Goal: Navigation & Orientation: Find specific page/section

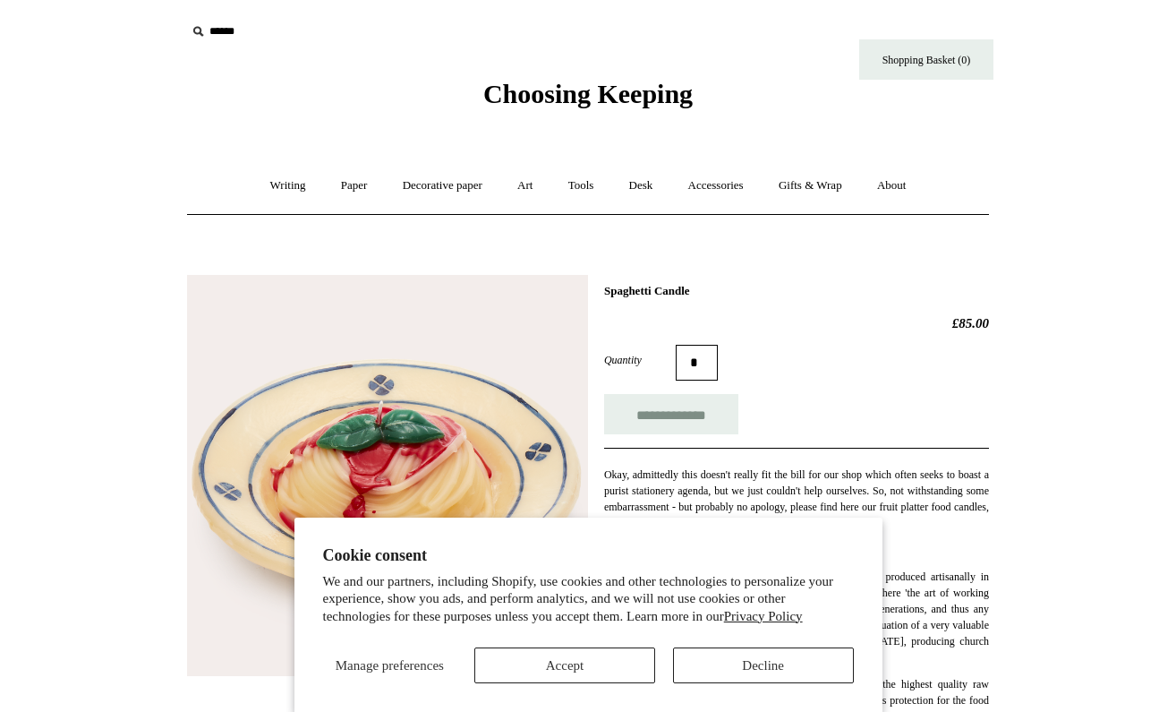
click at [620, 671] on button "Accept" at bounding box center [564, 665] width 181 height 36
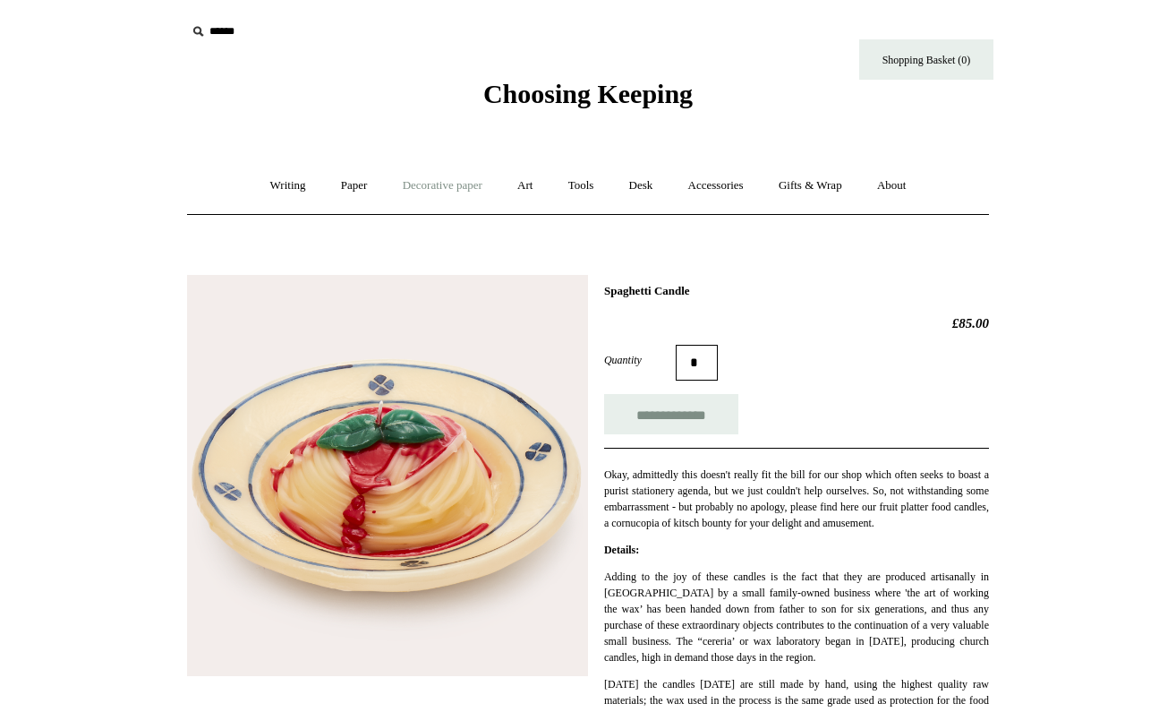
click at [445, 188] on link "Decorative paper +" at bounding box center [443, 185] width 112 height 47
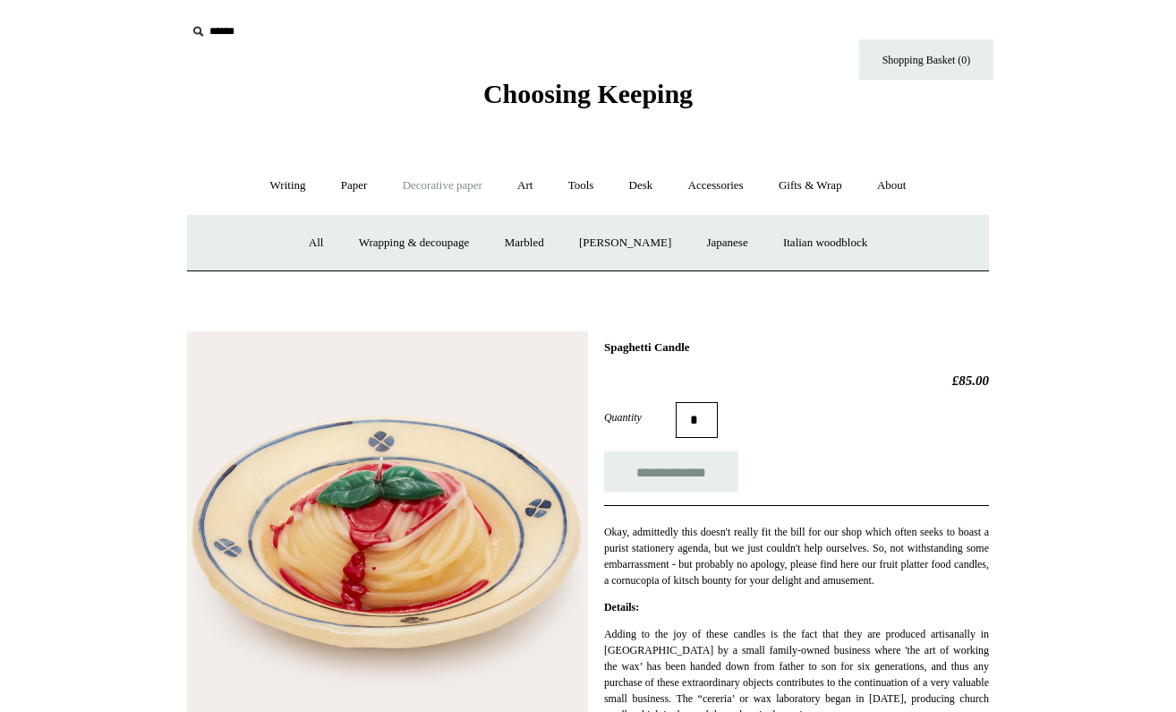
click at [445, 188] on link "Decorative paper -" at bounding box center [443, 185] width 112 height 47
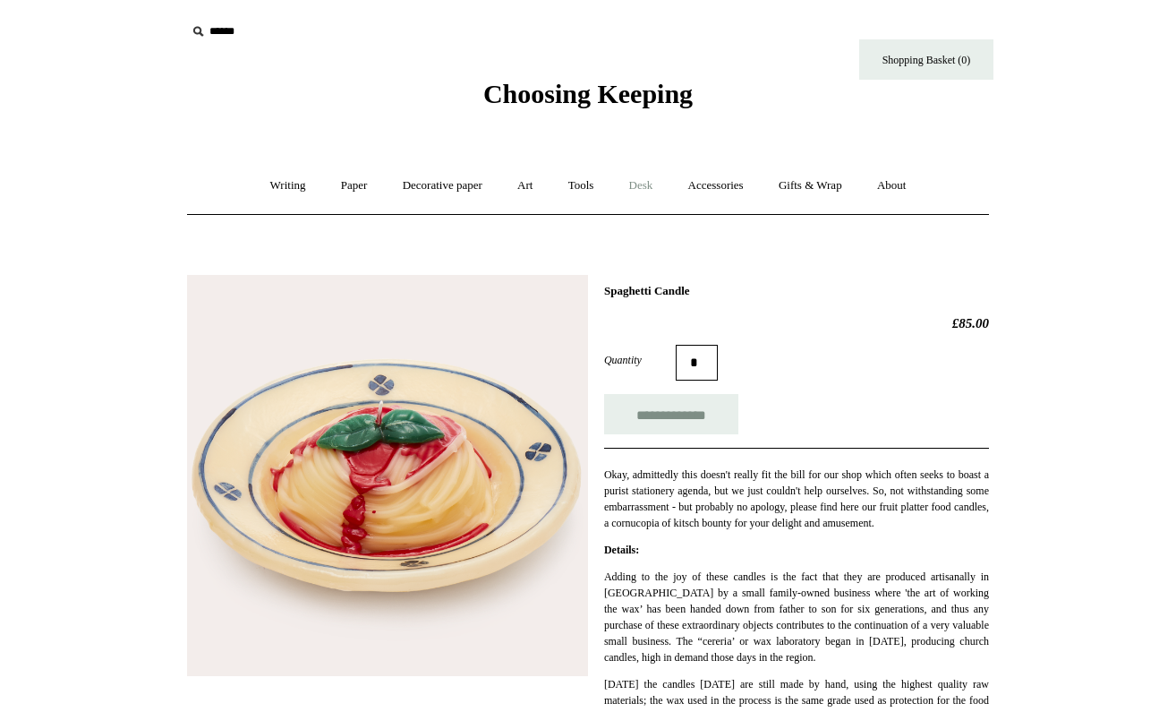
click at [641, 184] on link "Desk +" at bounding box center [641, 185] width 56 height 47
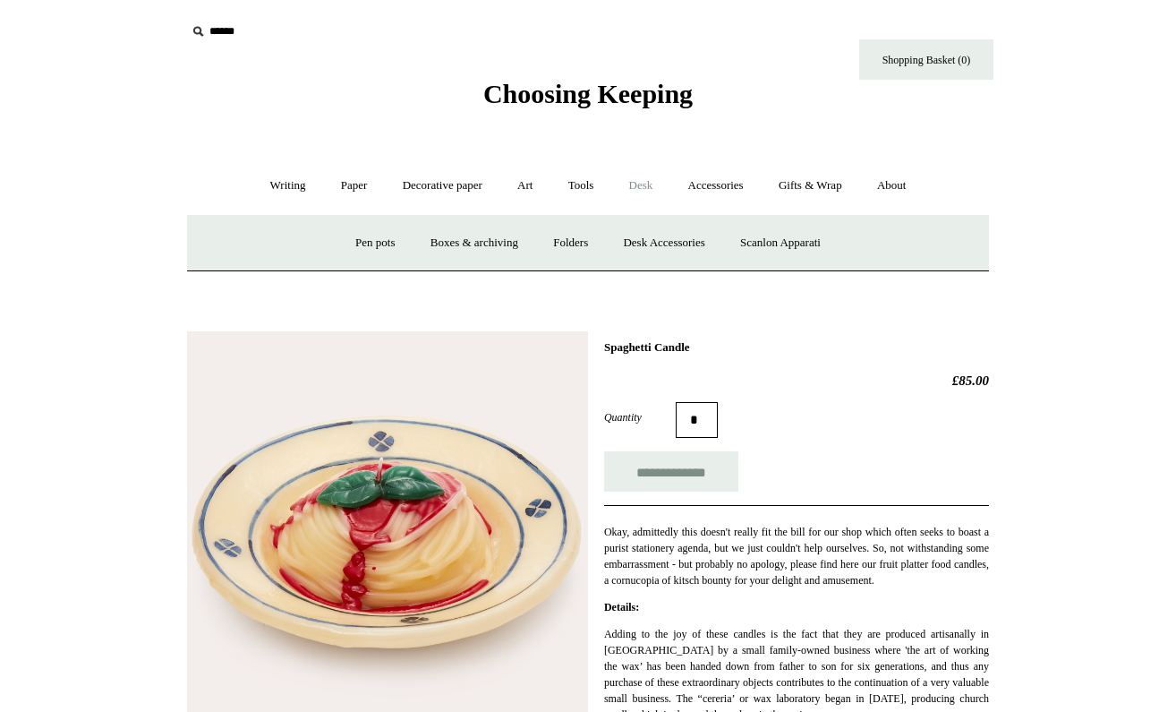
click at [641, 184] on link "Desk -" at bounding box center [641, 185] width 56 height 47
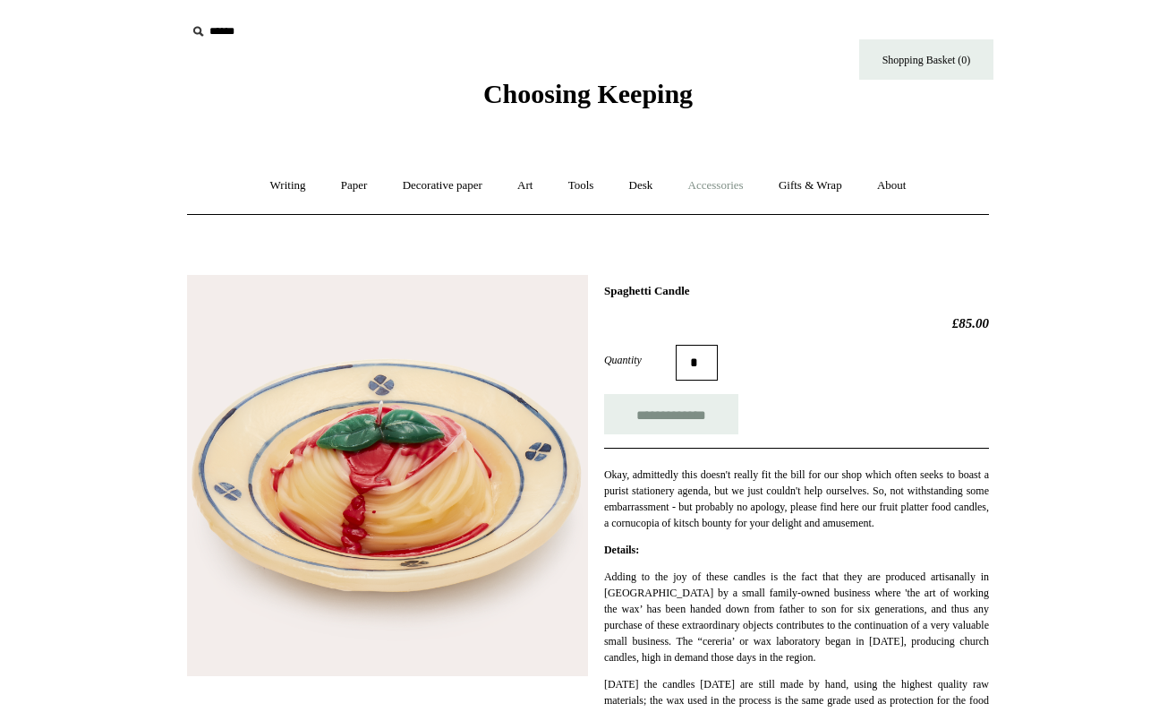
click at [736, 191] on link "Accessories +" at bounding box center [716, 185] width 88 height 47
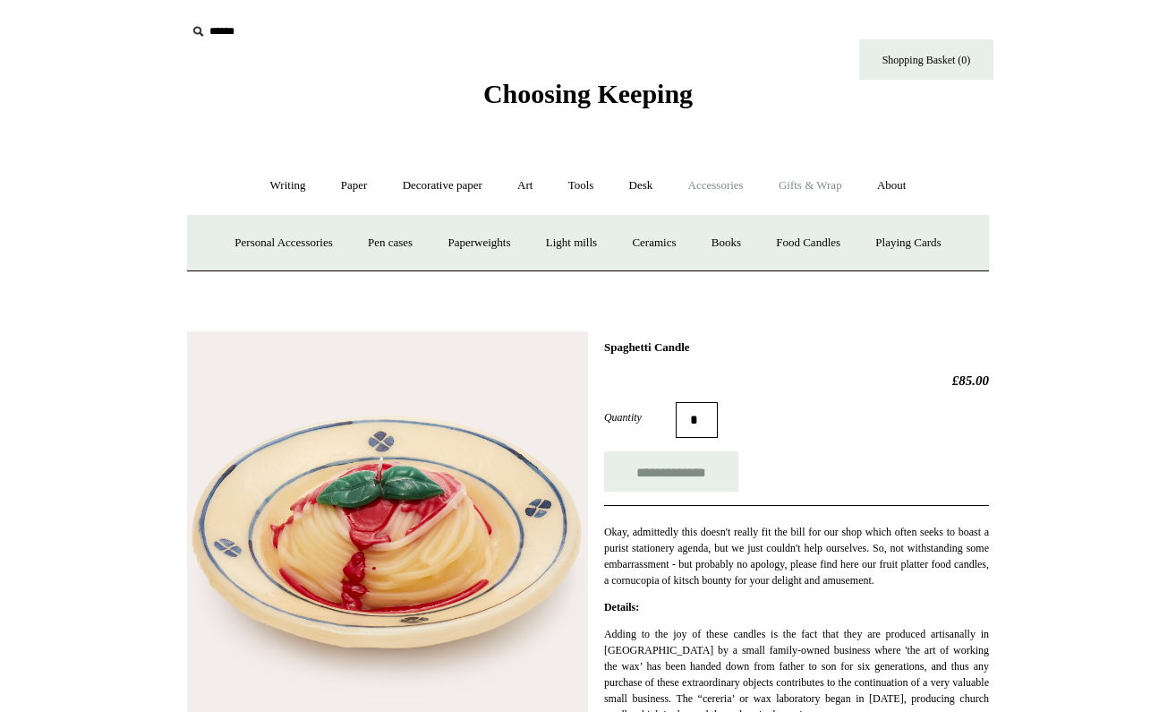
click at [825, 193] on link "Gifts & Wrap +" at bounding box center [811, 185] width 96 height 47
click at [276, 187] on link "Writing +" at bounding box center [288, 185] width 68 height 47
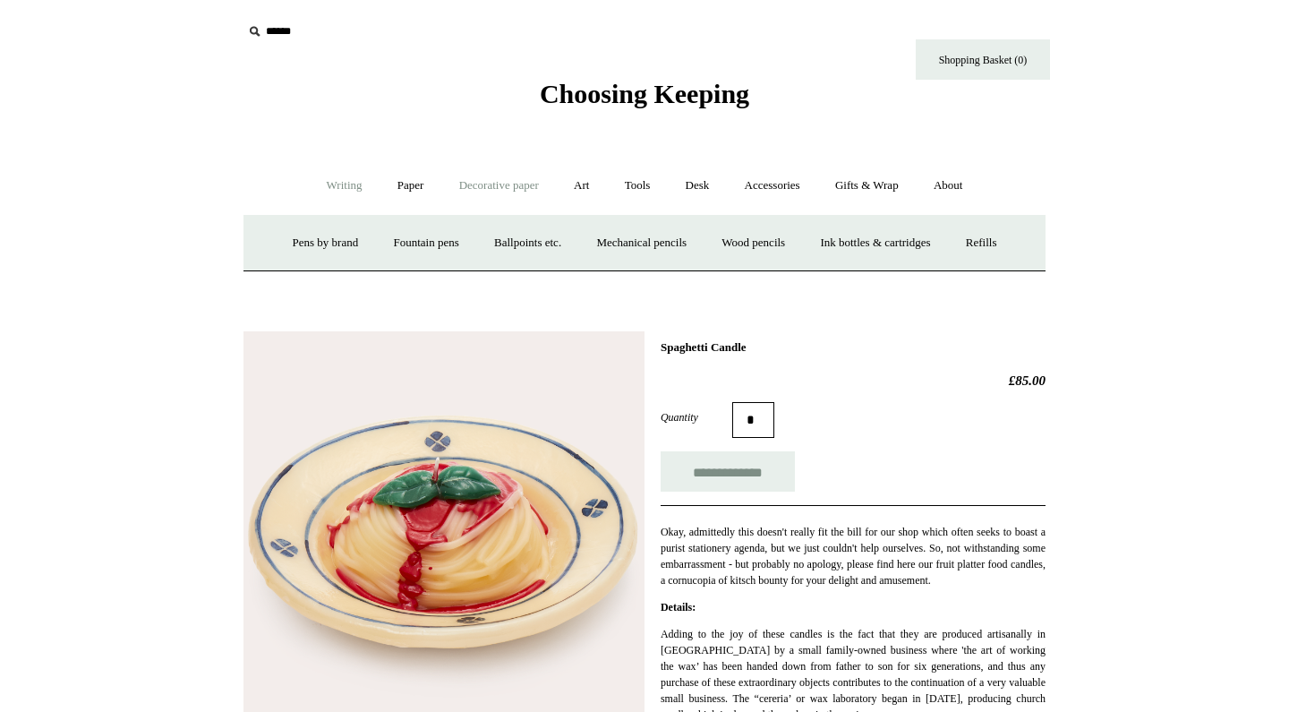
click at [491, 186] on link "Decorative paper +" at bounding box center [499, 185] width 112 height 47
click at [581, 186] on link "Art +" at bounding box center [581, 185] width 47 height 47
click at [632, 188] on link "Tools +" at bounding box center [638, 185] width 58 height 47
click at [710, 181] on link "Desk +" at bounding box center [698, 185] width 56 height 47
click at [799, 186] on link "Accessories +" at bounding box center [773, 185] width 88 height 47
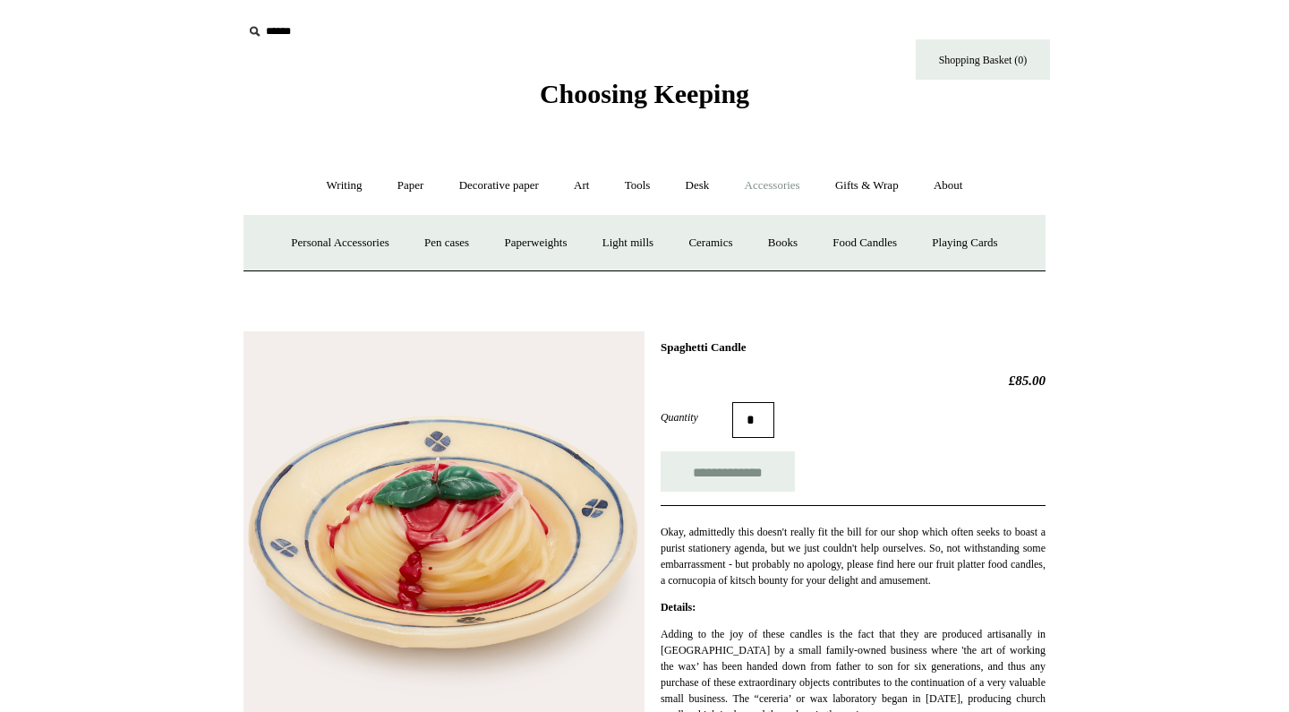
click at [700, 100] on span "Choosing Keeping" at bounding box center [644, 94] width 209 height 30
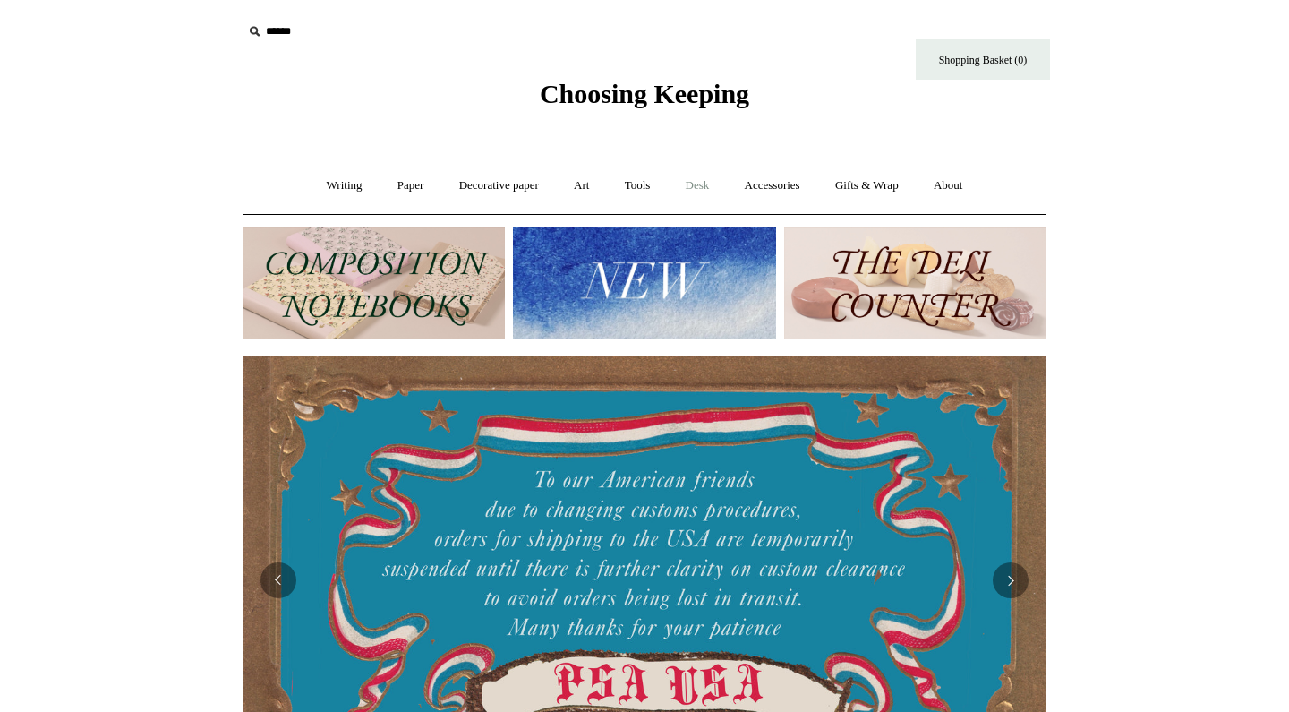
click at [699, 189] on link "Desk +" at bounding box center [698, 185] width 56 height 47
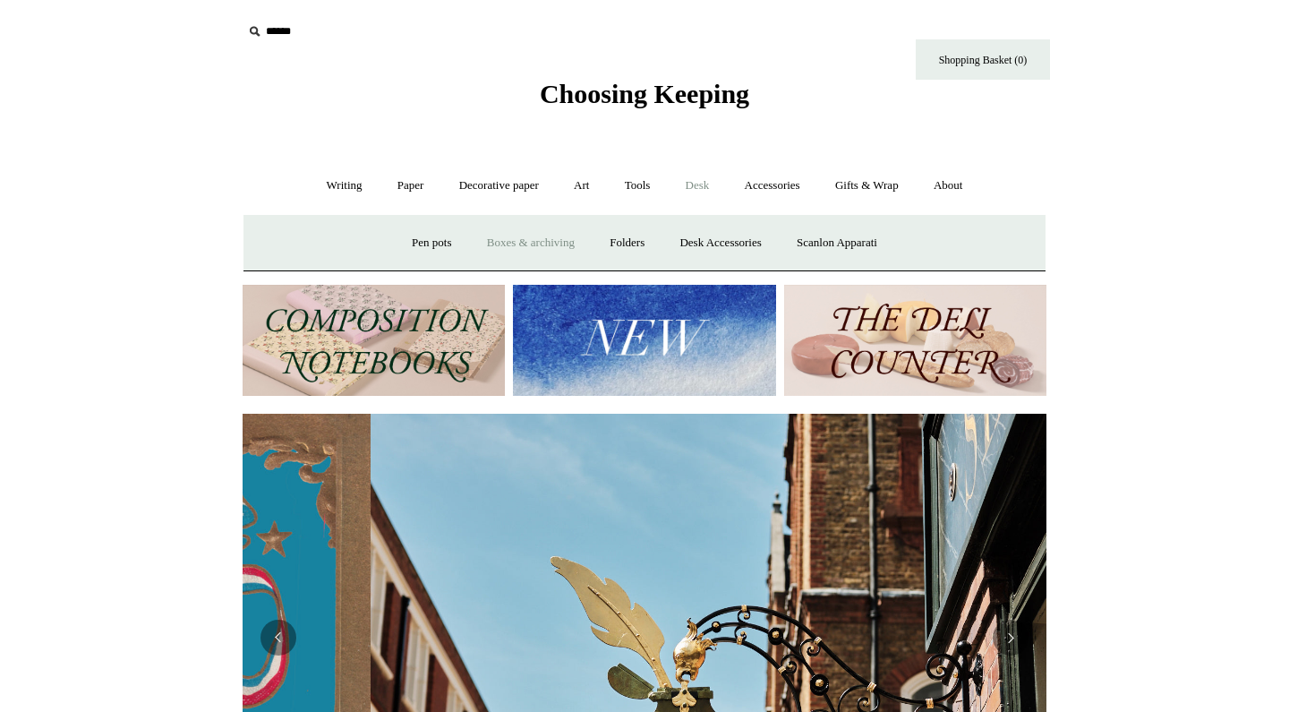
scroll to position [0, 800]
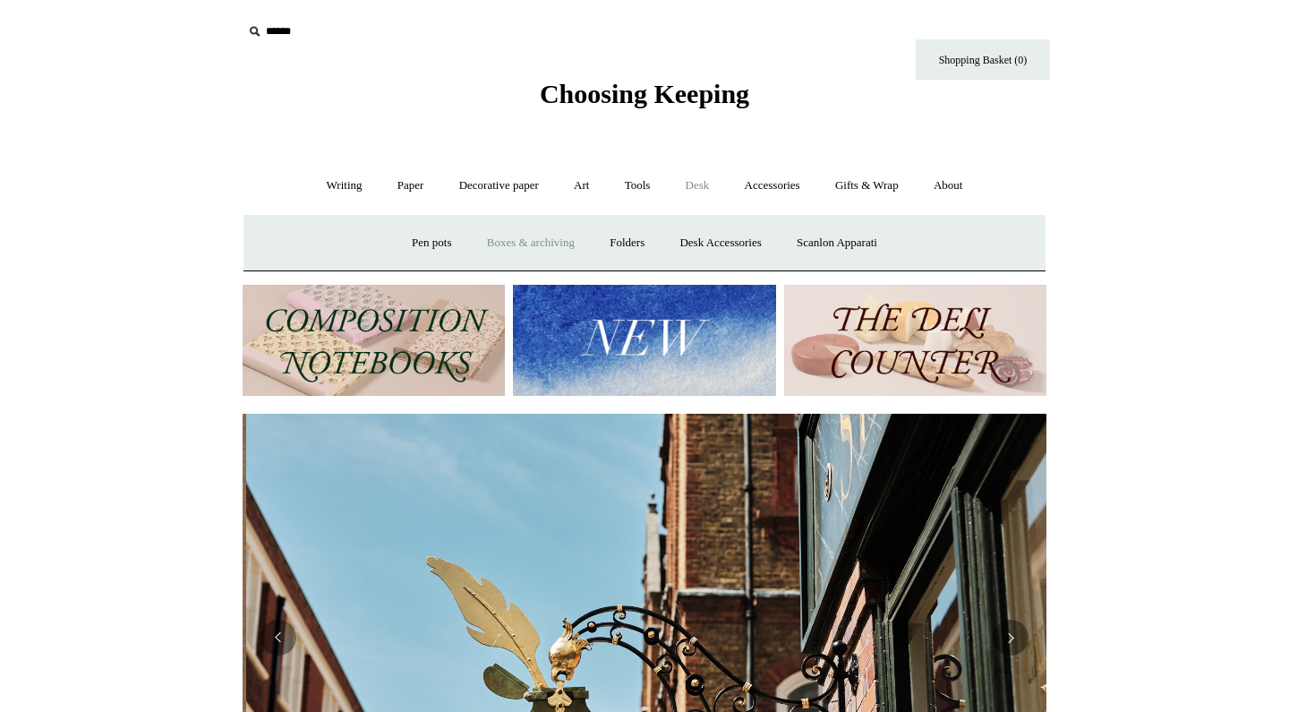
click at [541, 248] on link "Boxes & archiving" at bounding box center [531, 242] width 120 height 47
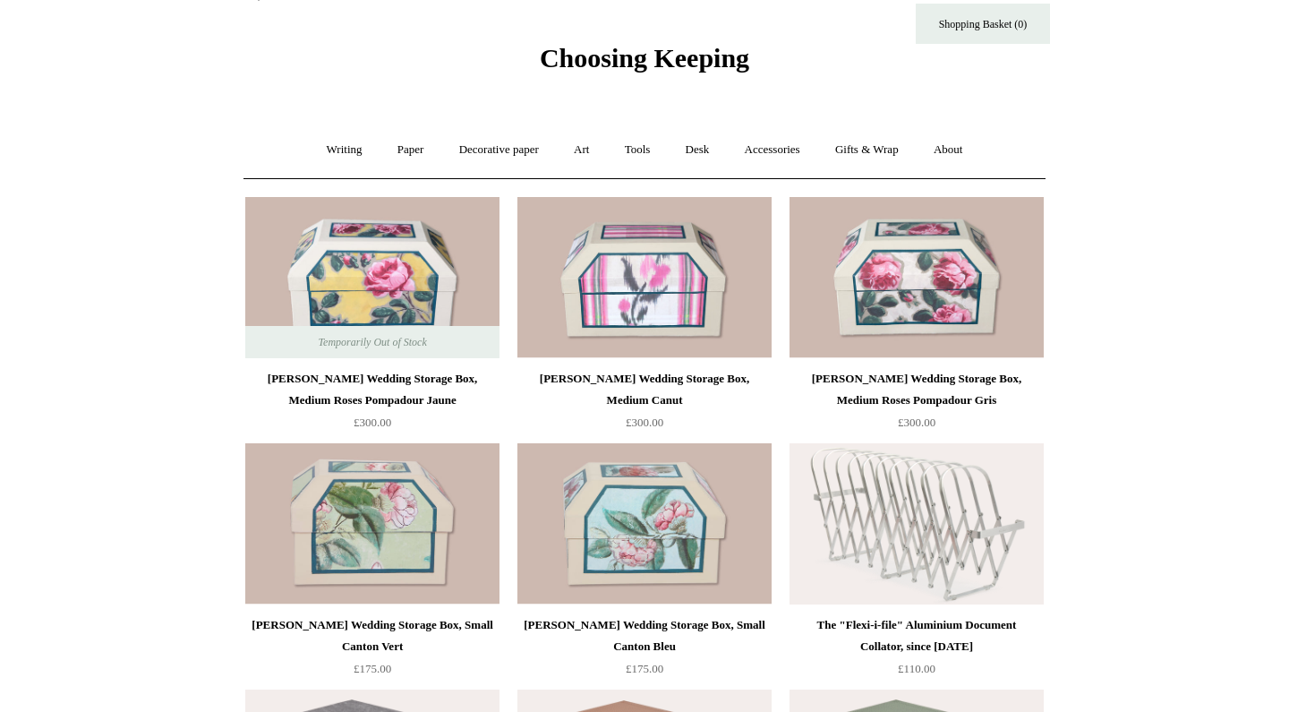
scroll to position [38, 0]
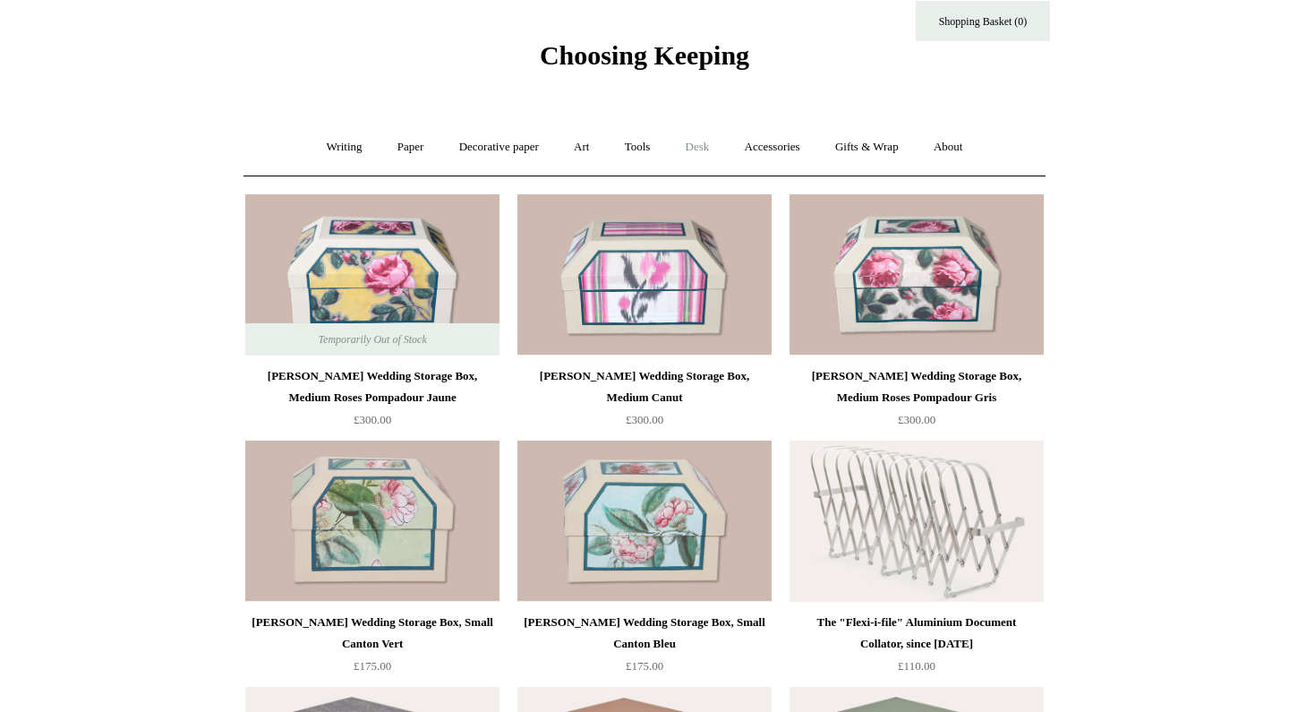
click at [706, 147] on link "Desk +" at bounding box center [698, 147] width 56 height 47
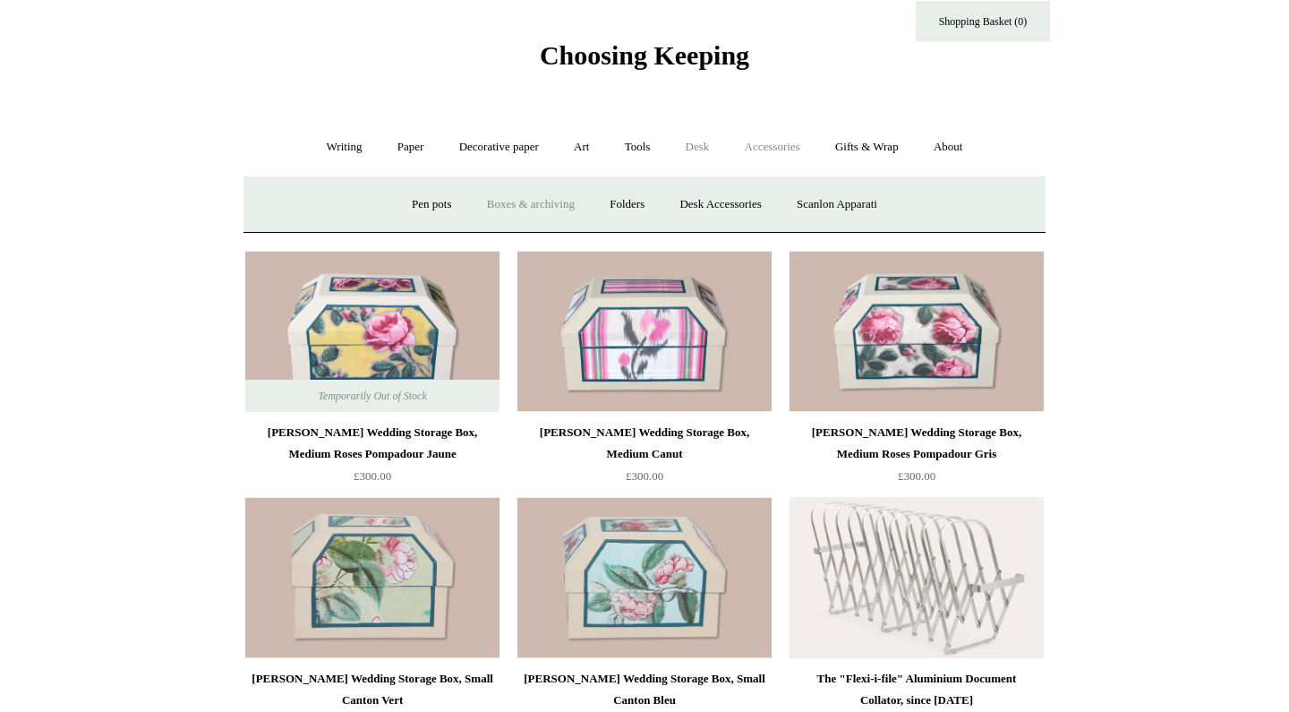
click at [782, 148] on link "Accessories +" at bounding box center [773, 147] width 88 height 47
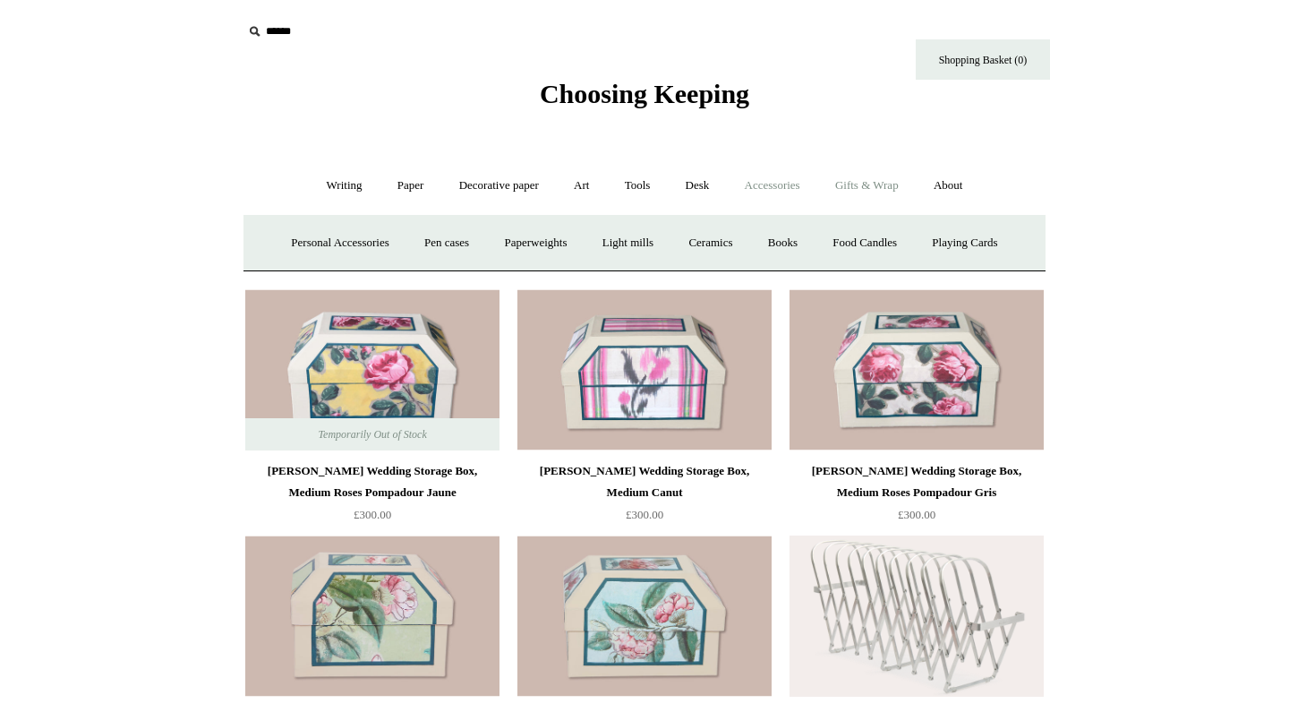
scroll to position [0, 0]
click at [876, 179] on link "Gifts & Wrap +" at bounding box center [867, 185] width 96 height 47
